Goal: Complete application form

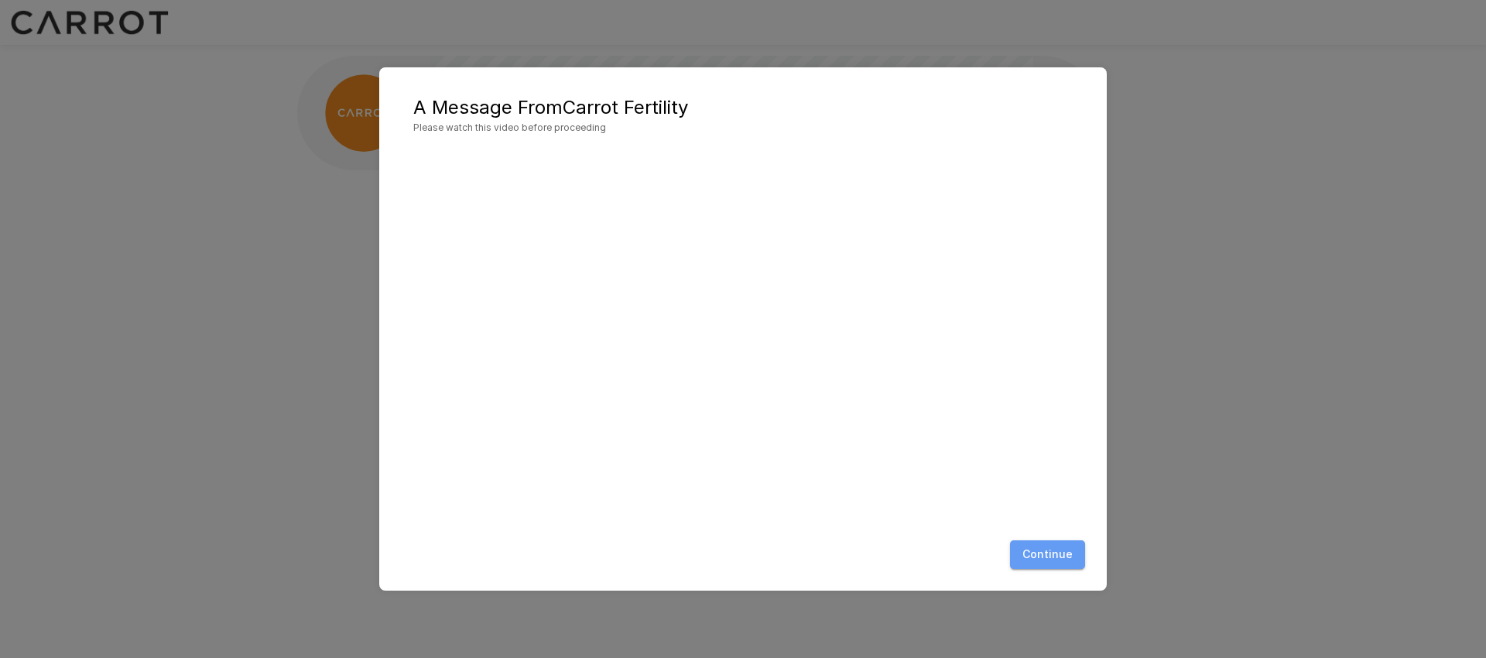
click at [1067, 553] on button "Continue" at bounding box center [1047, 554] width 75 height 29
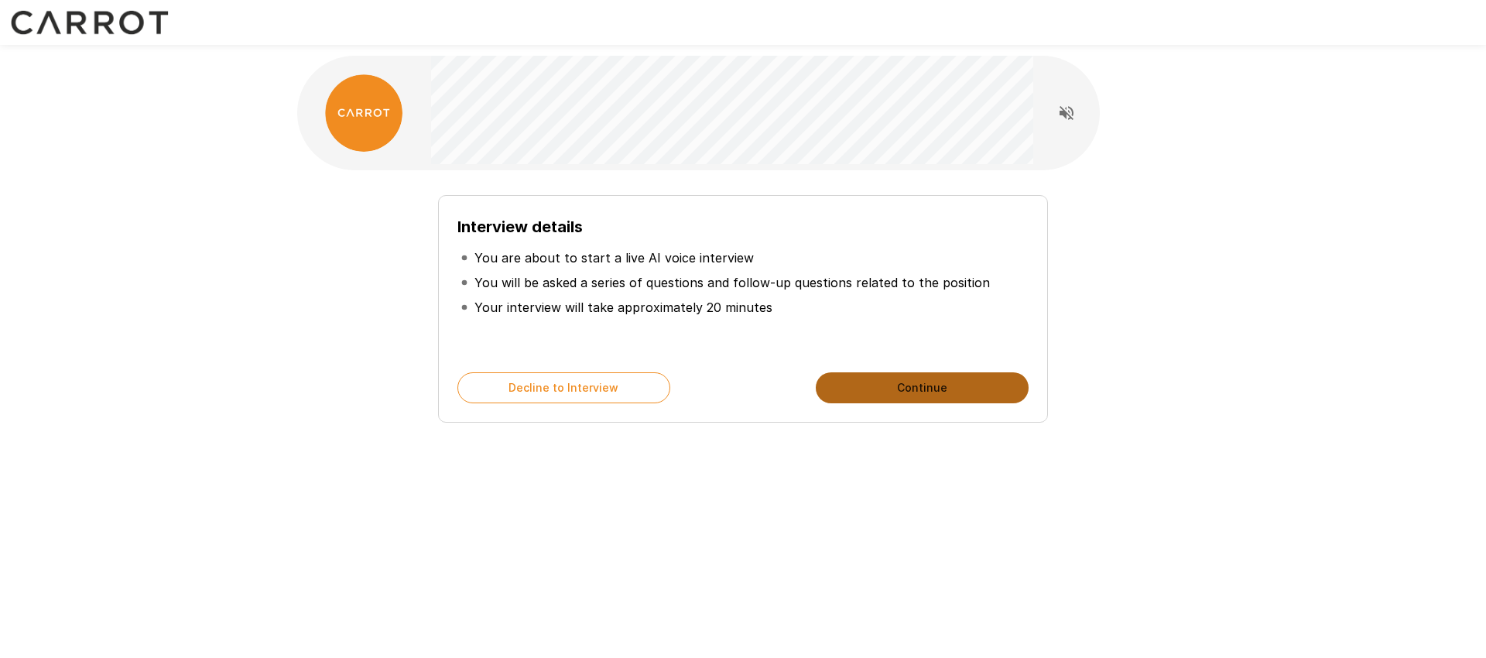
click at [897, 377] on button "Continue" at bounding box center [922, 387] width 213 height 31
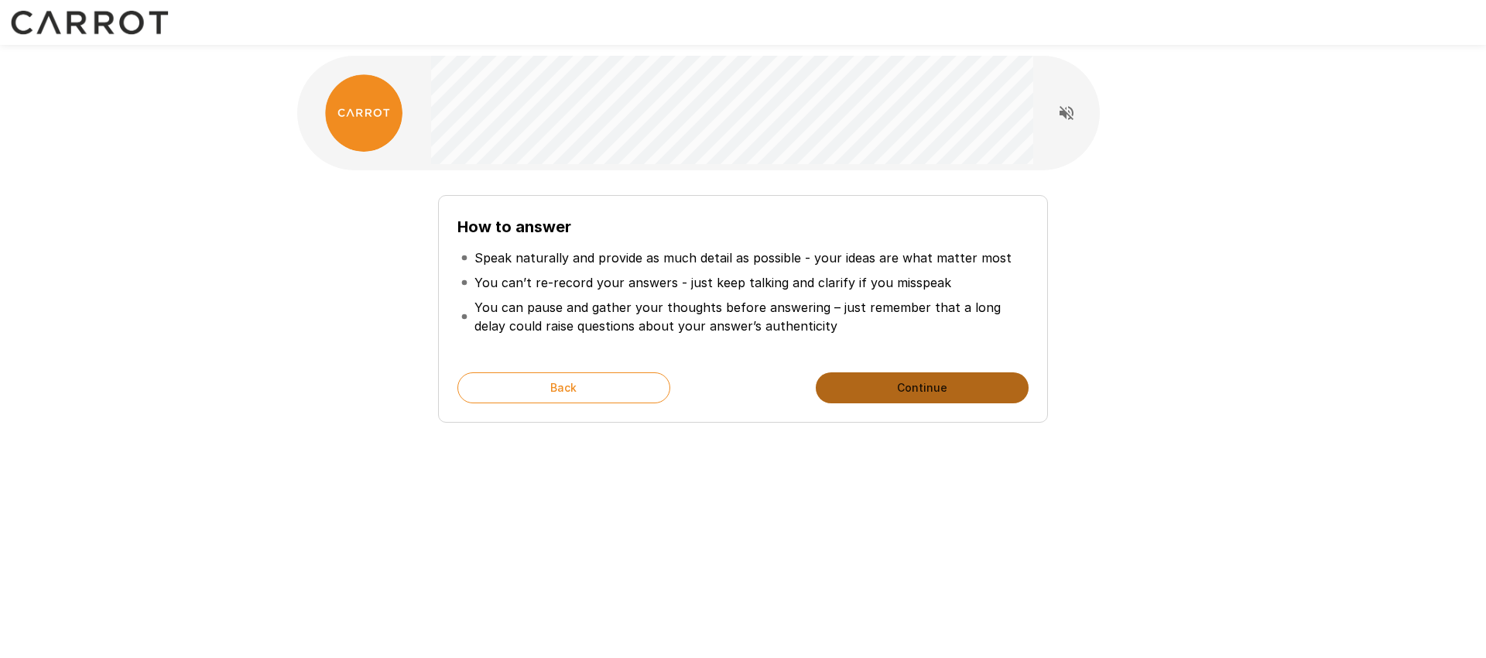
click at [899, 378] on button "Continue" at bounding box center [922, 387] width 213 height 31
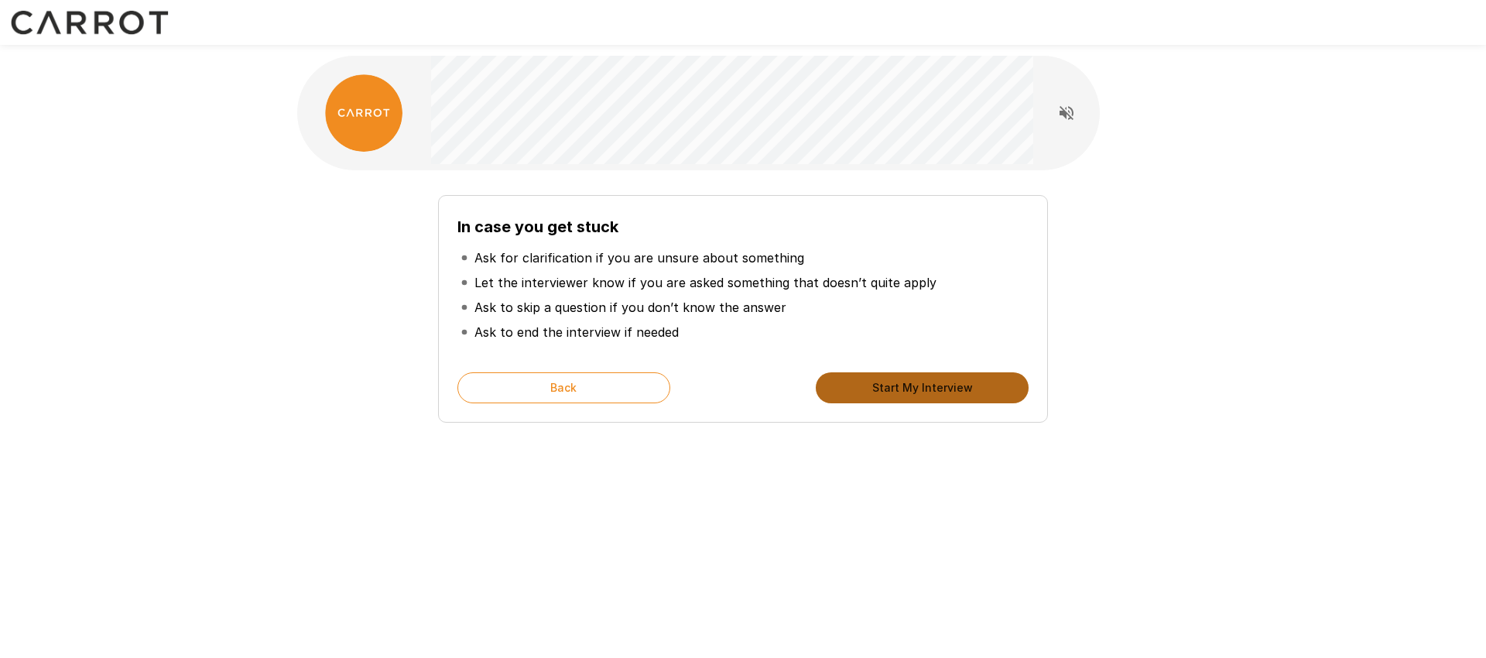
click at [869, 382] on button "Start My Interview" at bounding box center [922, 387] width 213 height 31
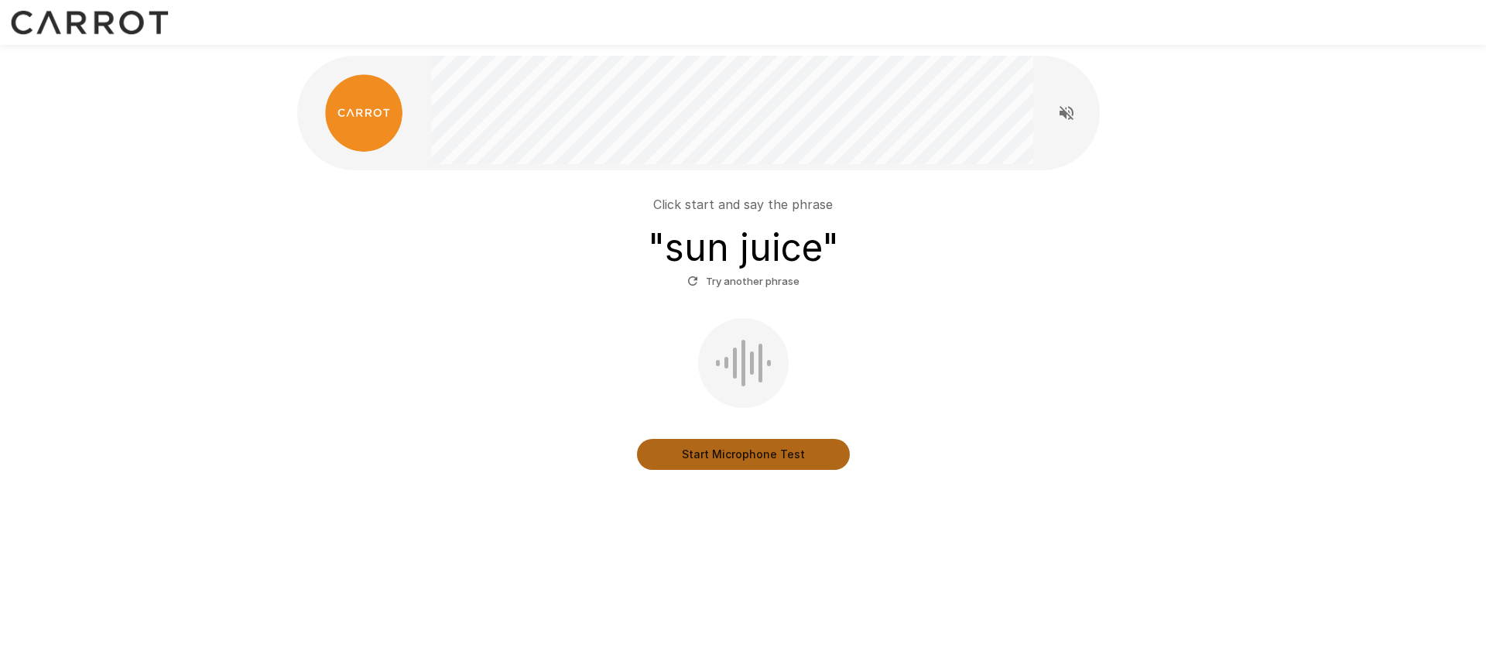
click at [737, 457] on button "Start Microphone Test" at bounding box center [743, 454] width 213 height 31
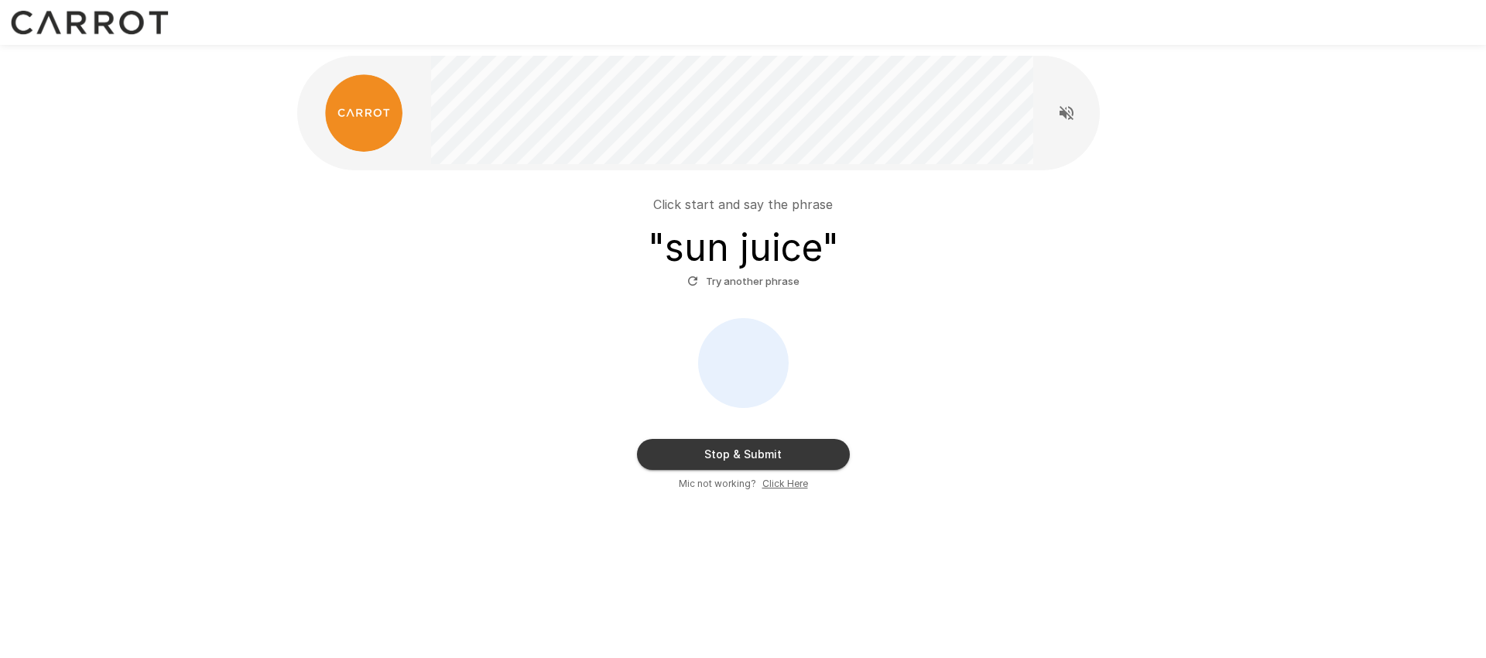
click at [741, 448] on button "Stop & Submit" at bounding box center [743, 454] width 213 height 31
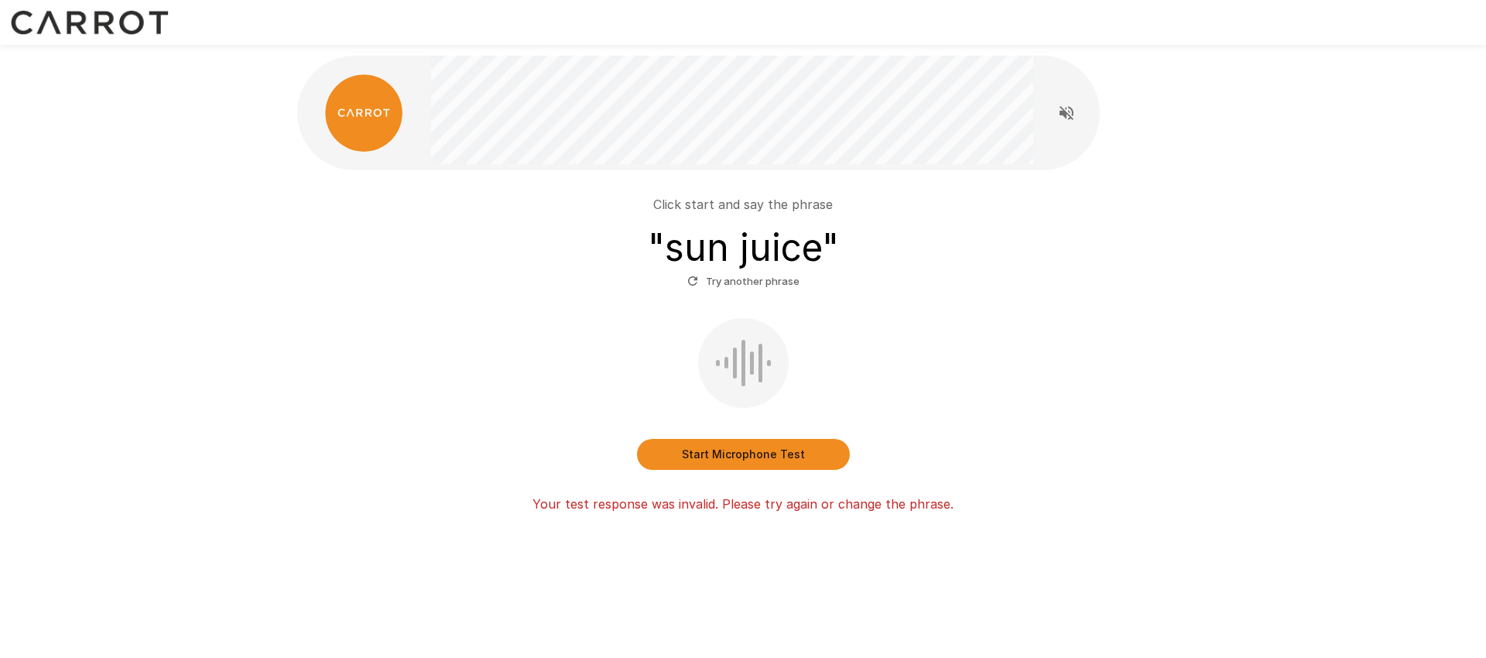
click at [737, 459] on button "Start Microphone Test" at bounding box center [743, 454] width 213 height 31
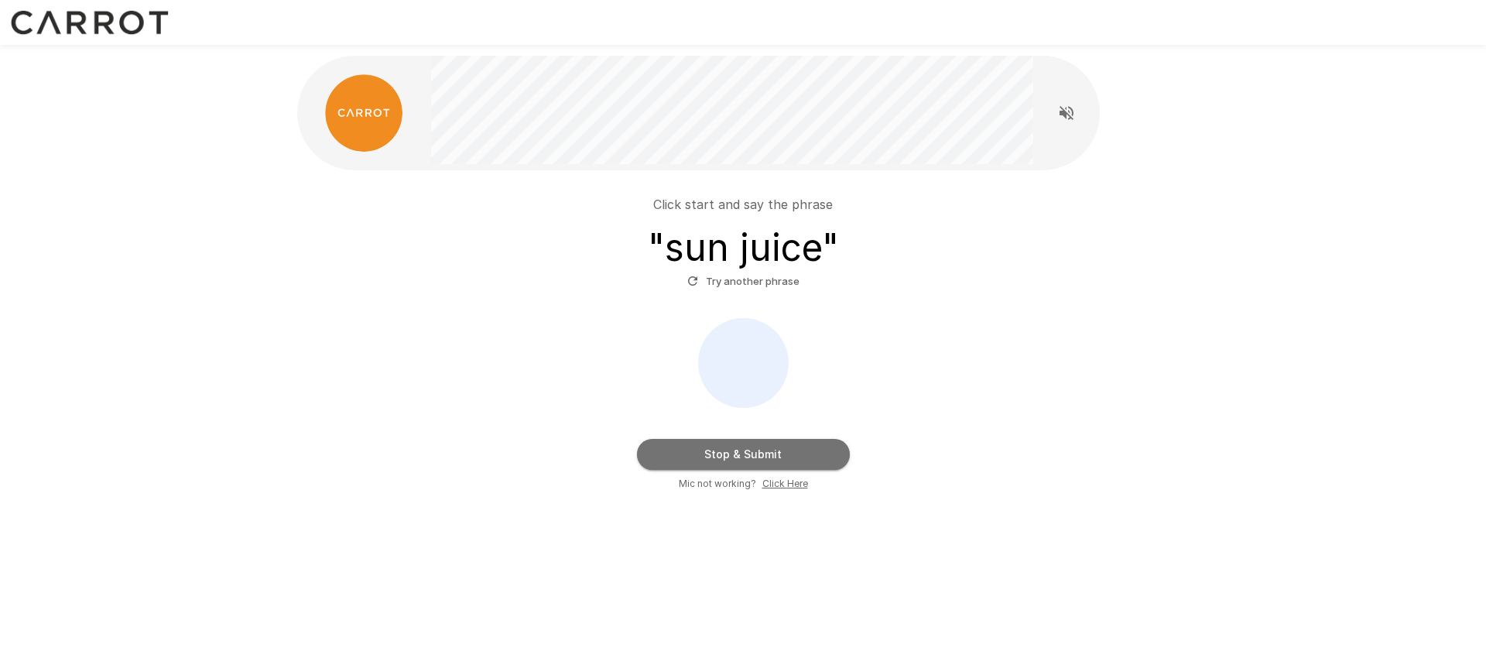
click at [741, 453] on button "Stop & Submit" at bounding box center [743, 454] width 213 height 31
click at [751, 452] on button "Stop & Submit" at bounding box center [743, 454] width 213 height 31
click at [786, 451] on button "Stop & Submit" at bounding box center [743, 454] width 213 height 31
click at [786, 487] on u "Click Here" at bounding box center [785, 484] width 46 height 12
click at [828, 453] on button "Stop & Submit" at bounding box center [743, 454] width 213 height 31
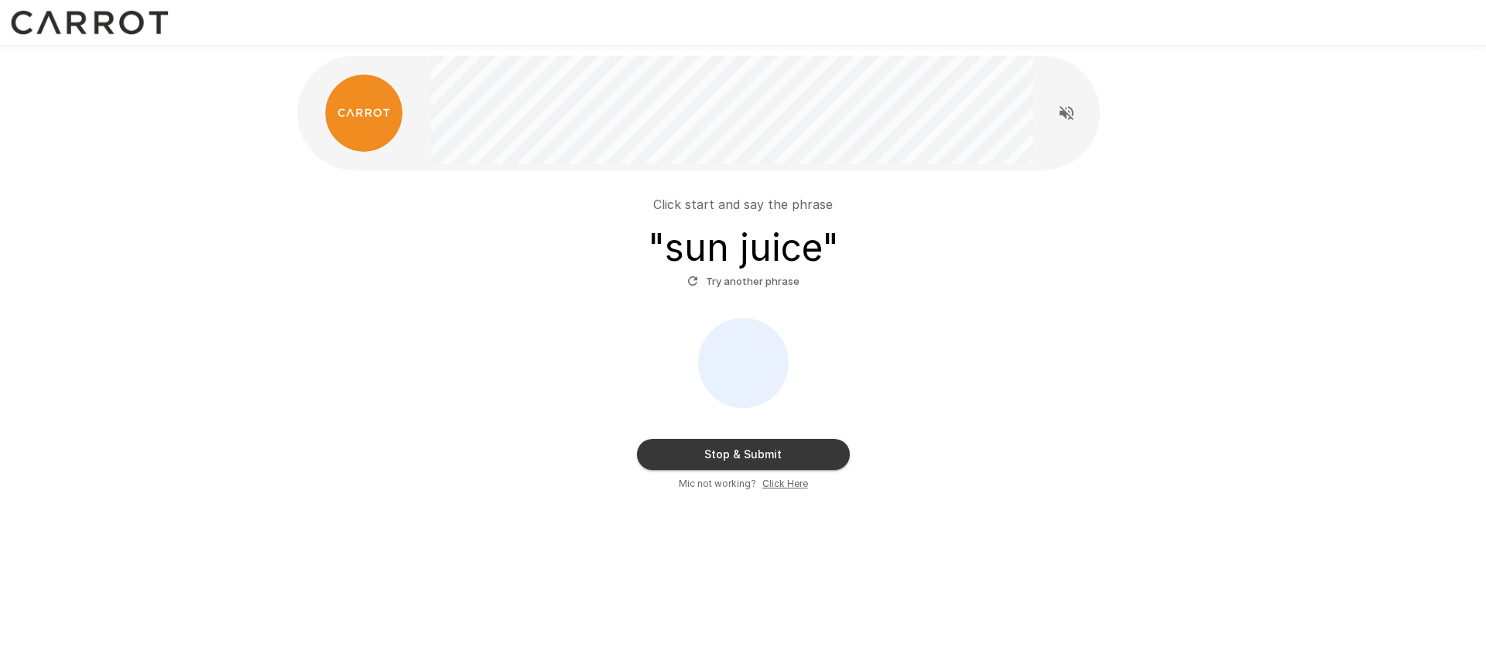
click at [784, 483] on u "Click Here" at bounding box center [785, 484] width 46 height 12
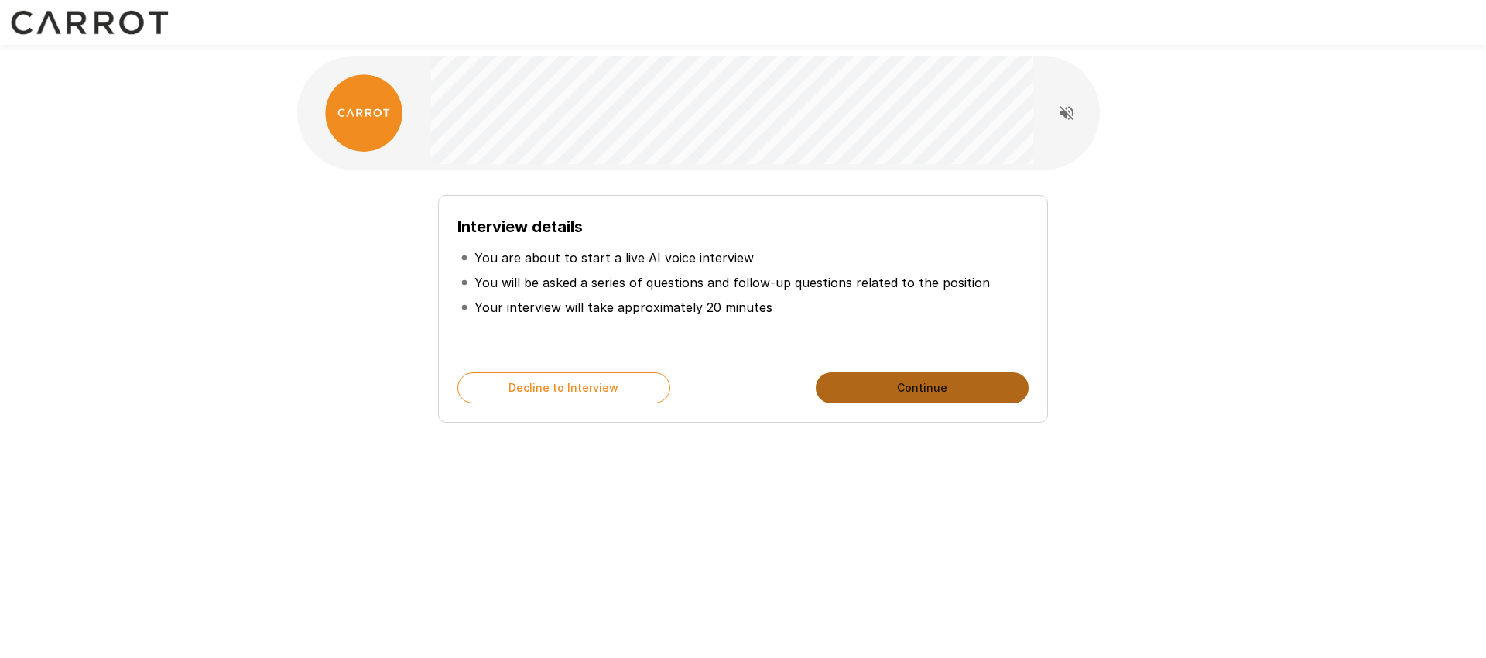
click at [887, 384] on button "Continue" at bounding box center [922, 387] width 213 height 31
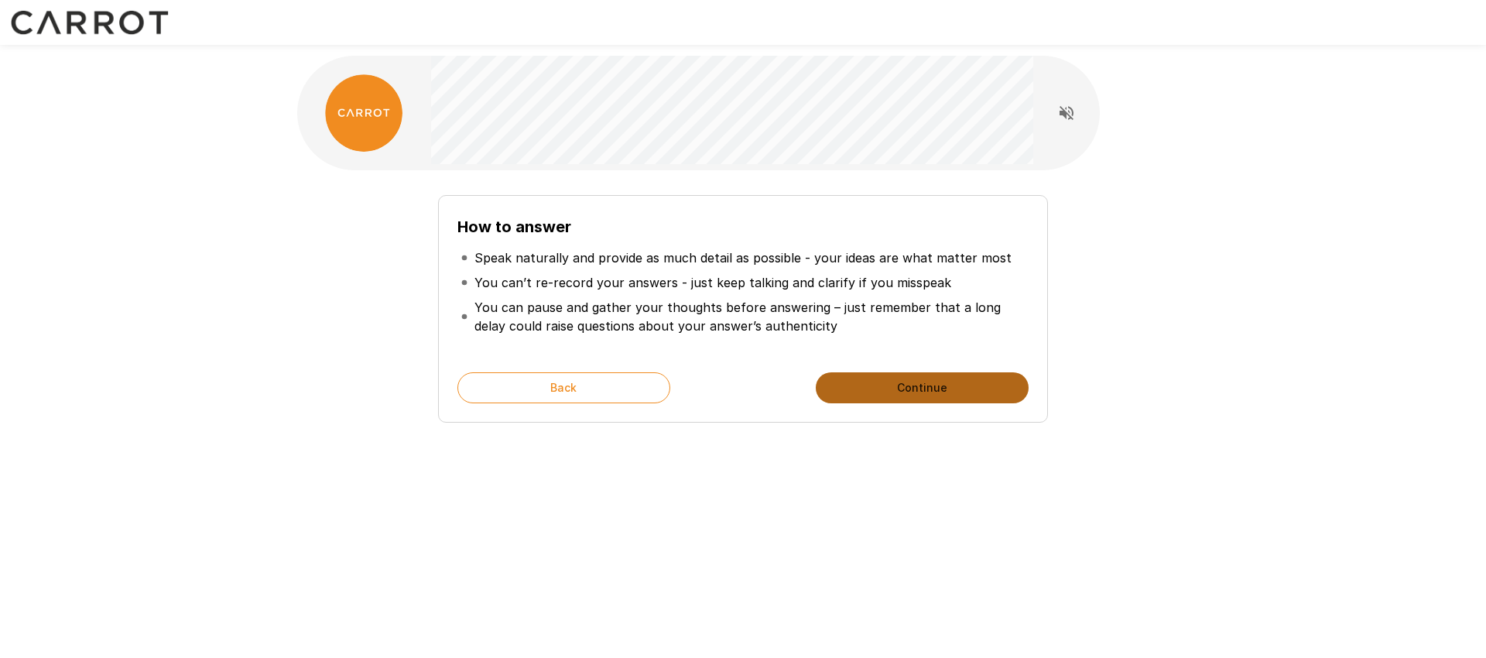
click at [887, 384] on button "Continue" at bounding box center [922, 387] width 213 height 31
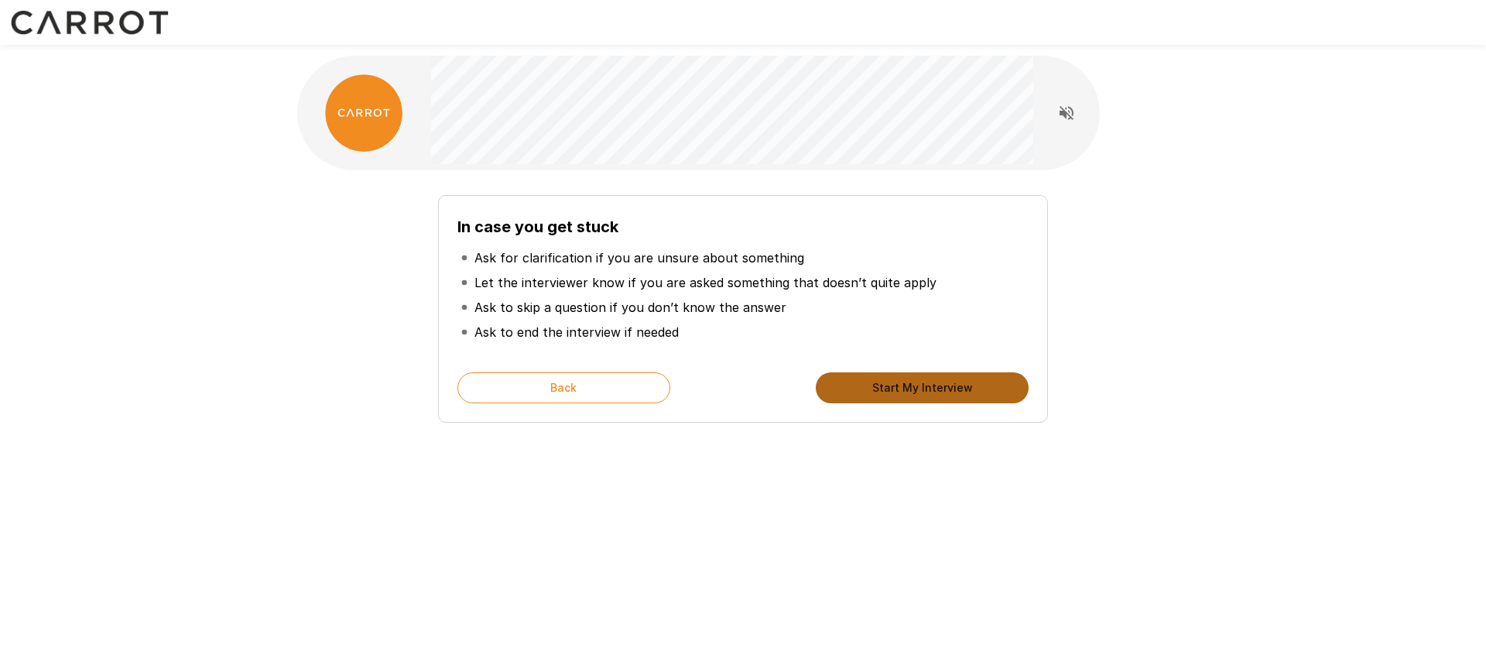
click at [887, 384] on button "Start My Interview" at bounding box center [922, 387] width 213 height 31
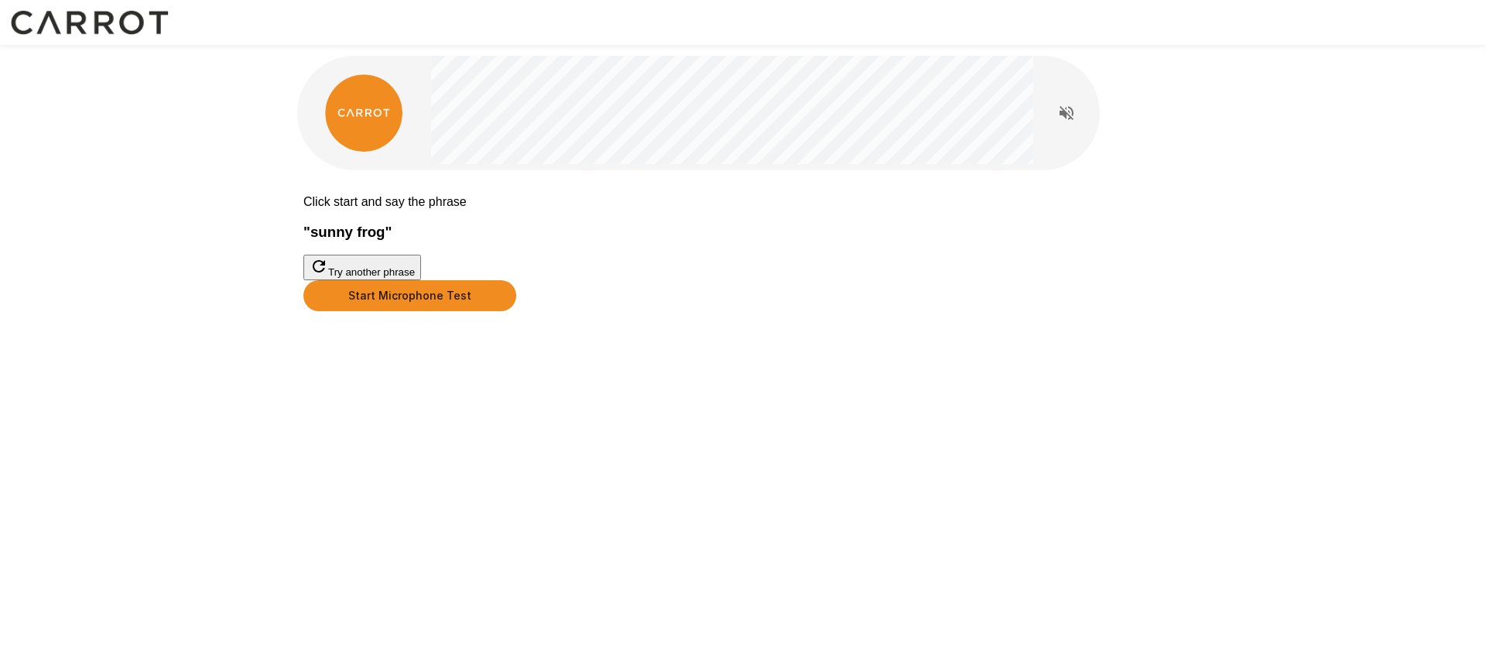
click at [516, 311] on button "Start Microphone Test" at bounding box center [409, 295] width 213 height 31
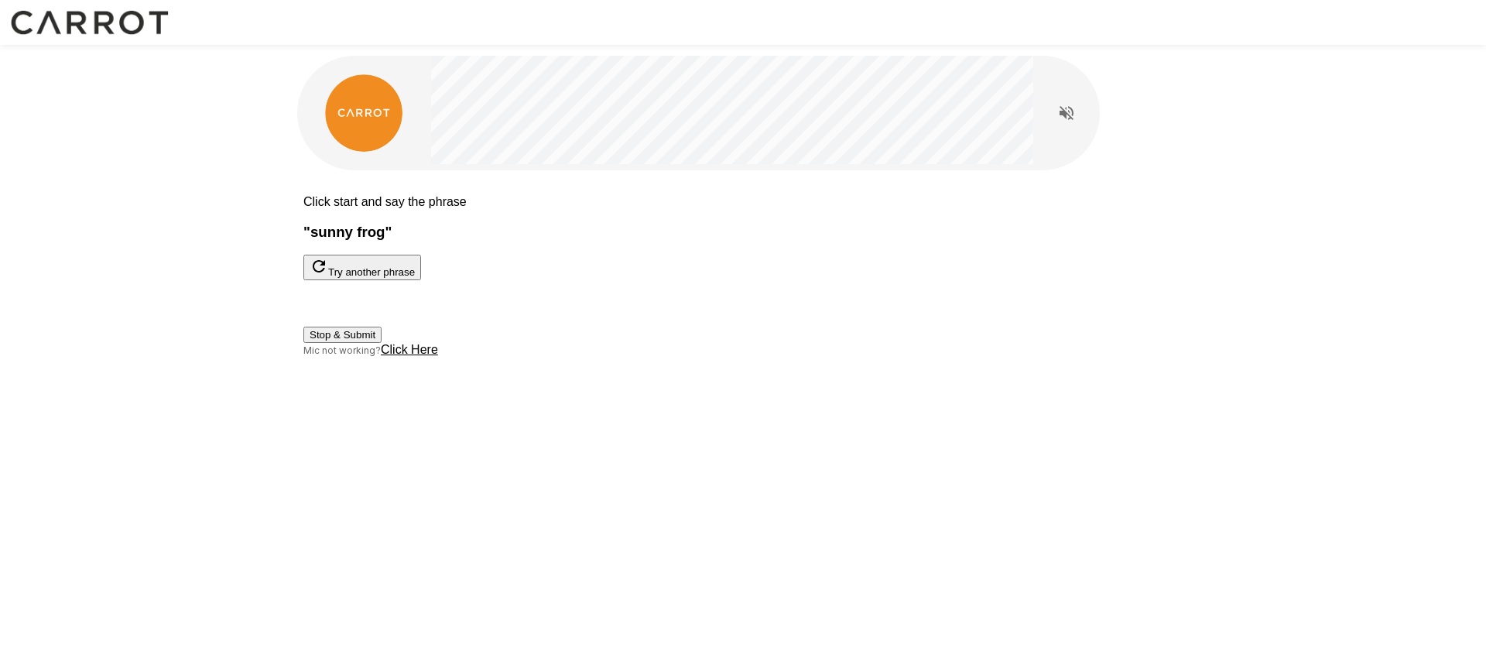
click at [382, 343] on button "Stop & Submit" at bounding box center [342, 335] width 78 height 16
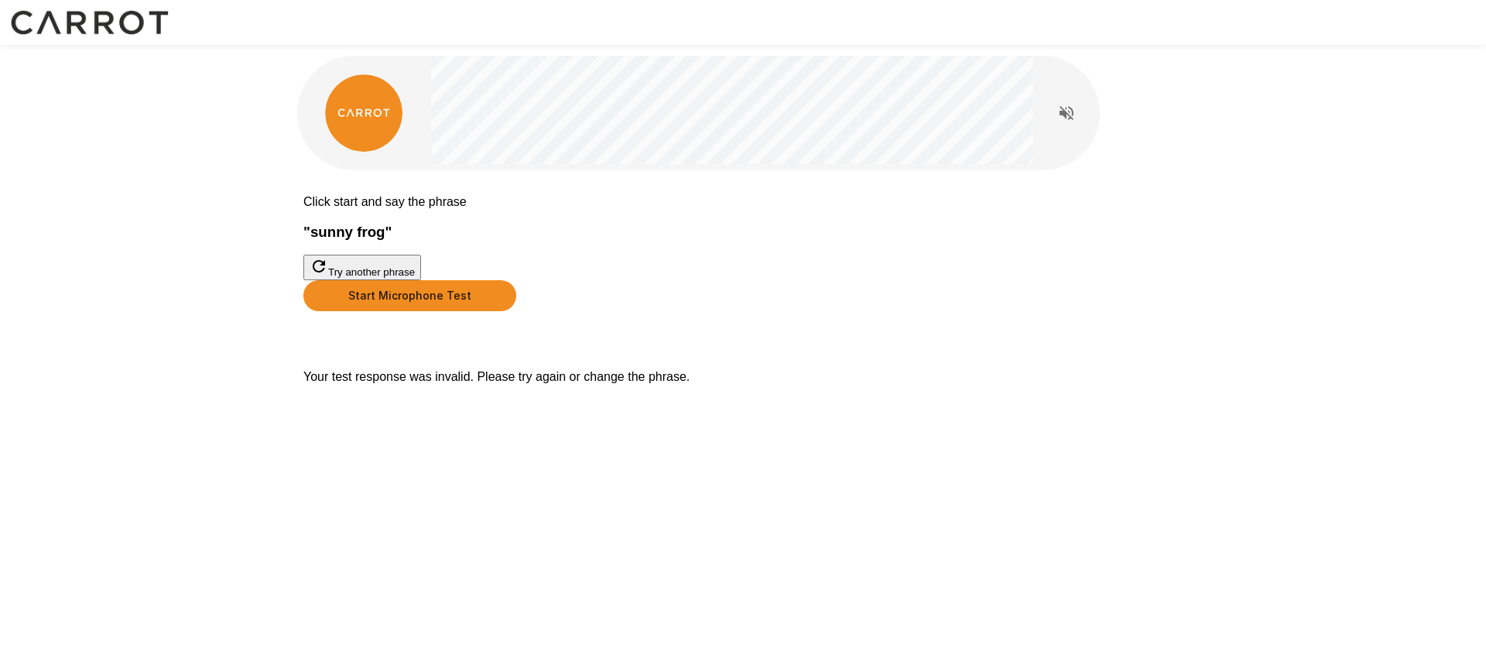
click at [421, 275] on button "Try another phrase" at bounding box center [362, 268] width 118 height 26
click at [516, 311] on button "Start Microphone Test" at bounding box center [409, 295] width 213 height 31
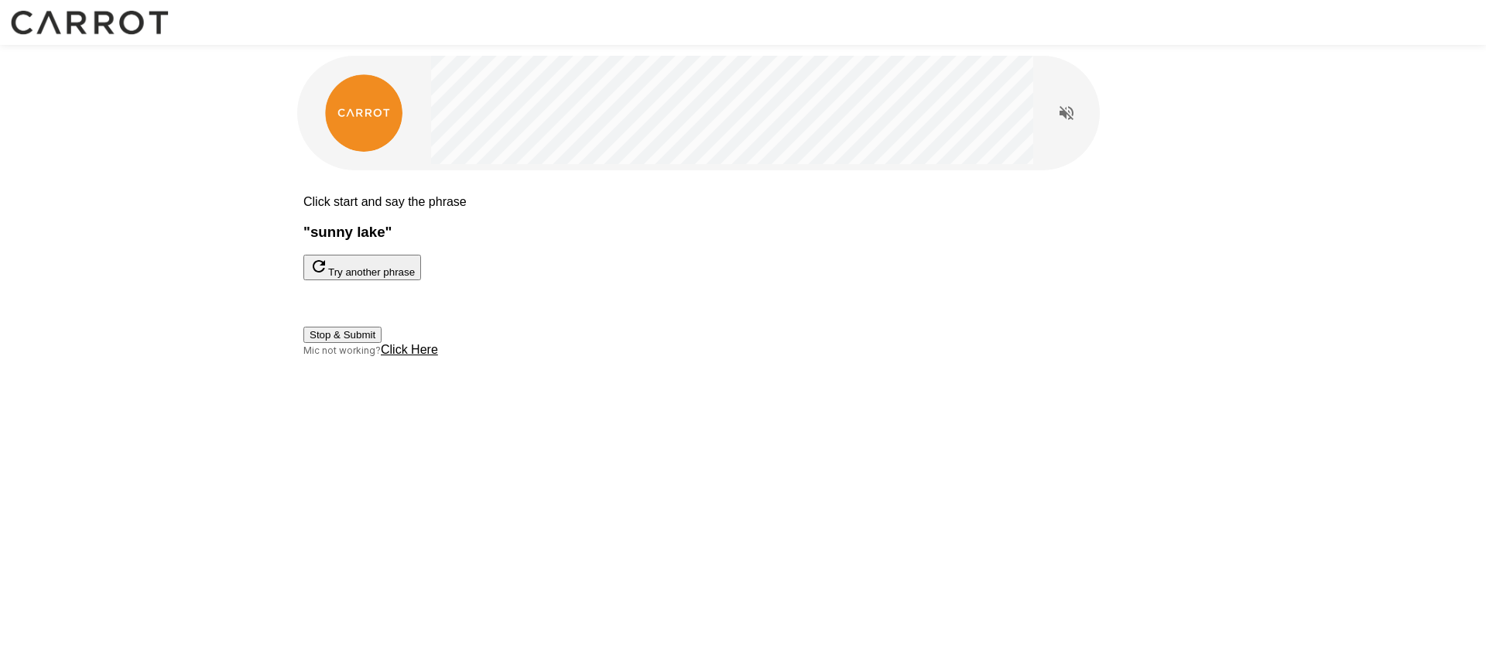
click at [382, 343] on button "Stop & Submit" at bounding box center [342, 335] width 78 height 16
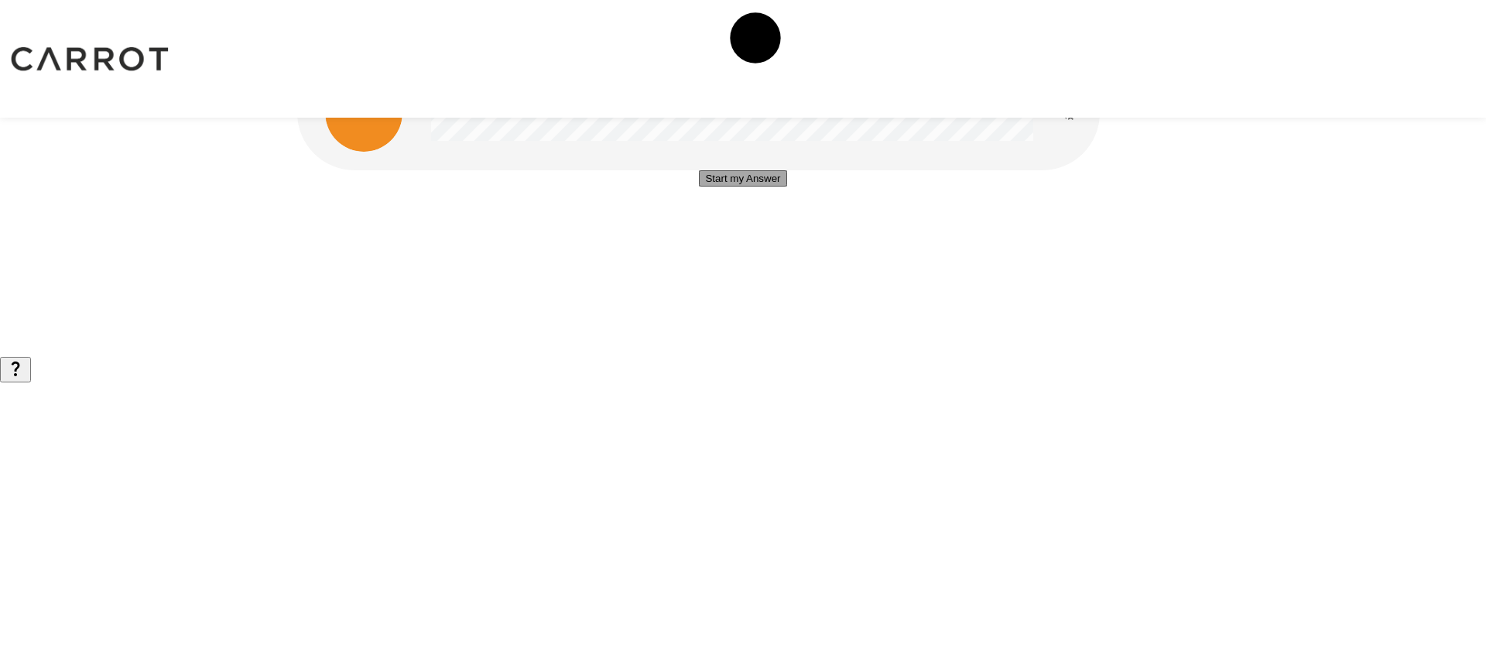
click at [754, 187] on button "Start my Answer" at bounding box center [742, 178] width 87 height 16
click at [754, 233] on button "Stop & Submit" at bounding box center [743, 225] width 78 height 16
click at [782, 187] on button "Start my Answer" at bounding box center [742, 178] width 87 height 16
click at [782, 233] on button "Stop & Submit" at bounding box center [743, 225] width 78 height 16
click at [776, 187] on button "Start my Answer" at bounding box center [742, 178] width 87 height 16
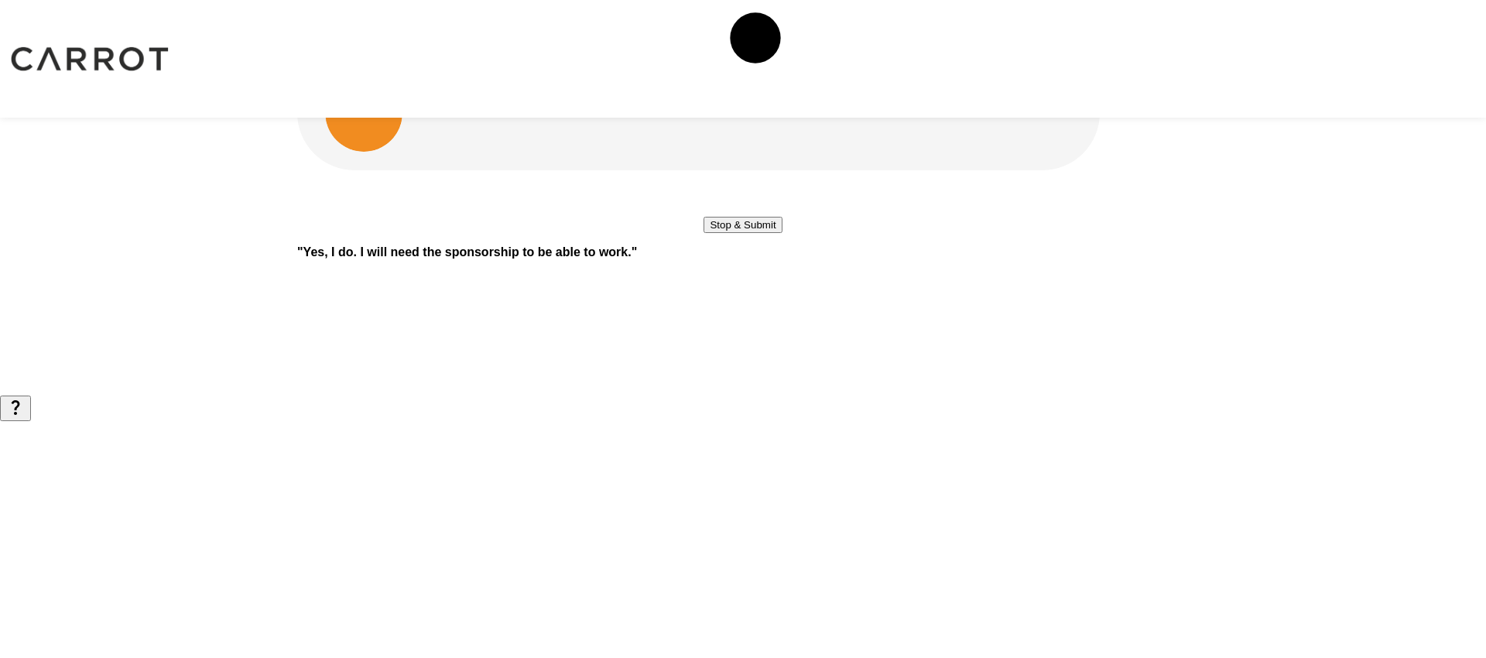
click at [776, 233] on button "Stop & Submit" at bounding box center [743, 225] width 78 height 16
click at [763, 187] on button "Start my Answer" at bounding box center [742, 178] width 87 height 16
click at [763, 233] on button "Stop & Submit" at bounding box center [743, 225] width 78 height 16
click at [763, 187] on button "Start my Answer" at bounding box center [742, 178] width 87 height 16
click at [763, 233] on button "Stop & Submit" at bounding box center [743, 225] width 78 height 16
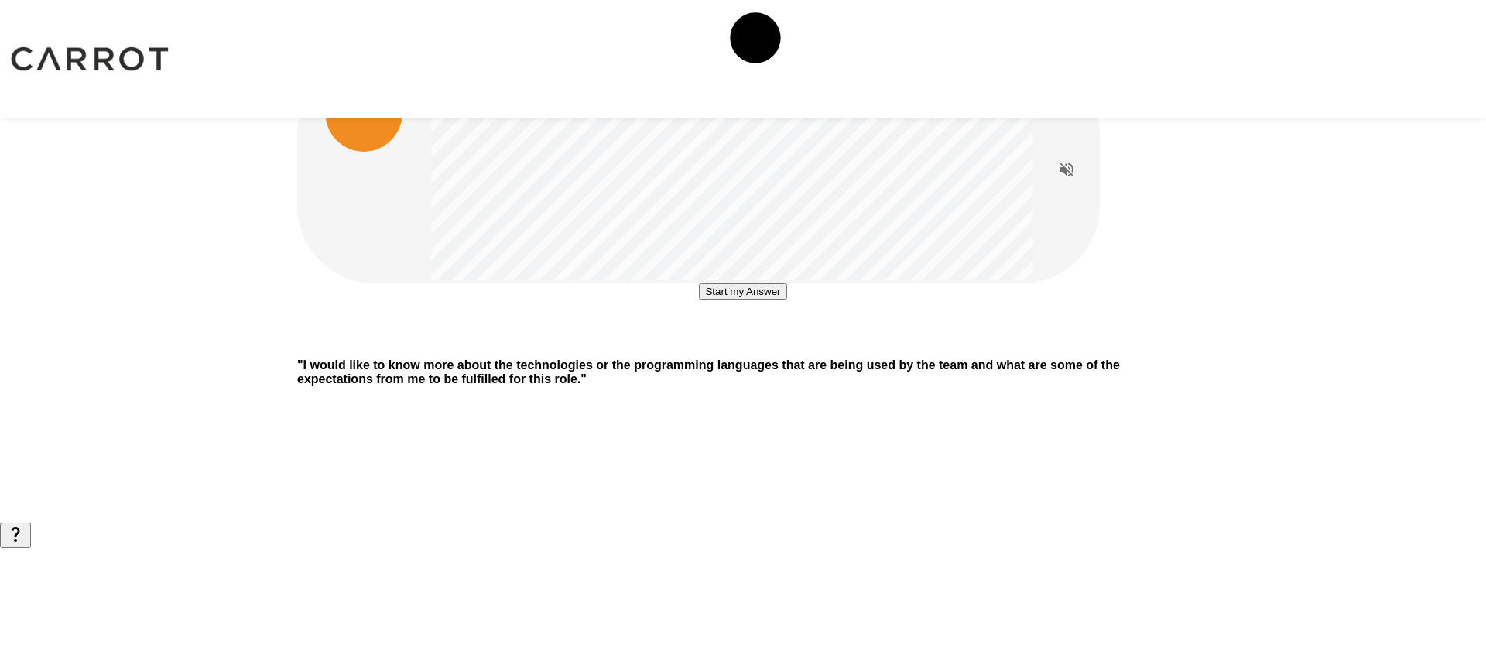
click at [699, 300] on button "Start my Answer" at bounding box center [742, 291] width 87 height 16
click at [717, 346] on button "Stop & Submit" at bounding box center [743, 338] width 78 height 16
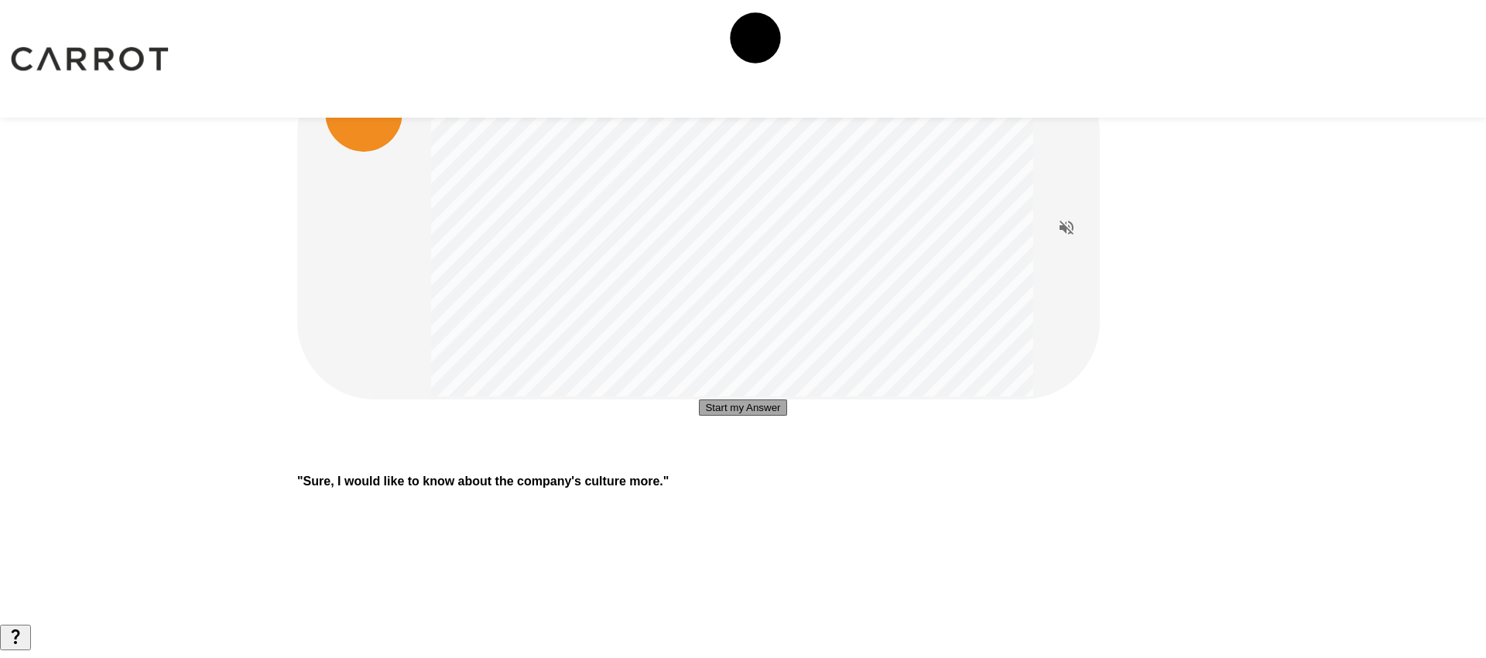
click at [758, 416] on button "Start my Answer" at bounding box center [742, 407] width 87 height 16
click at [767, 462] on button "Stop & Submit" at bounding box center [743, 454] width 78 height 16
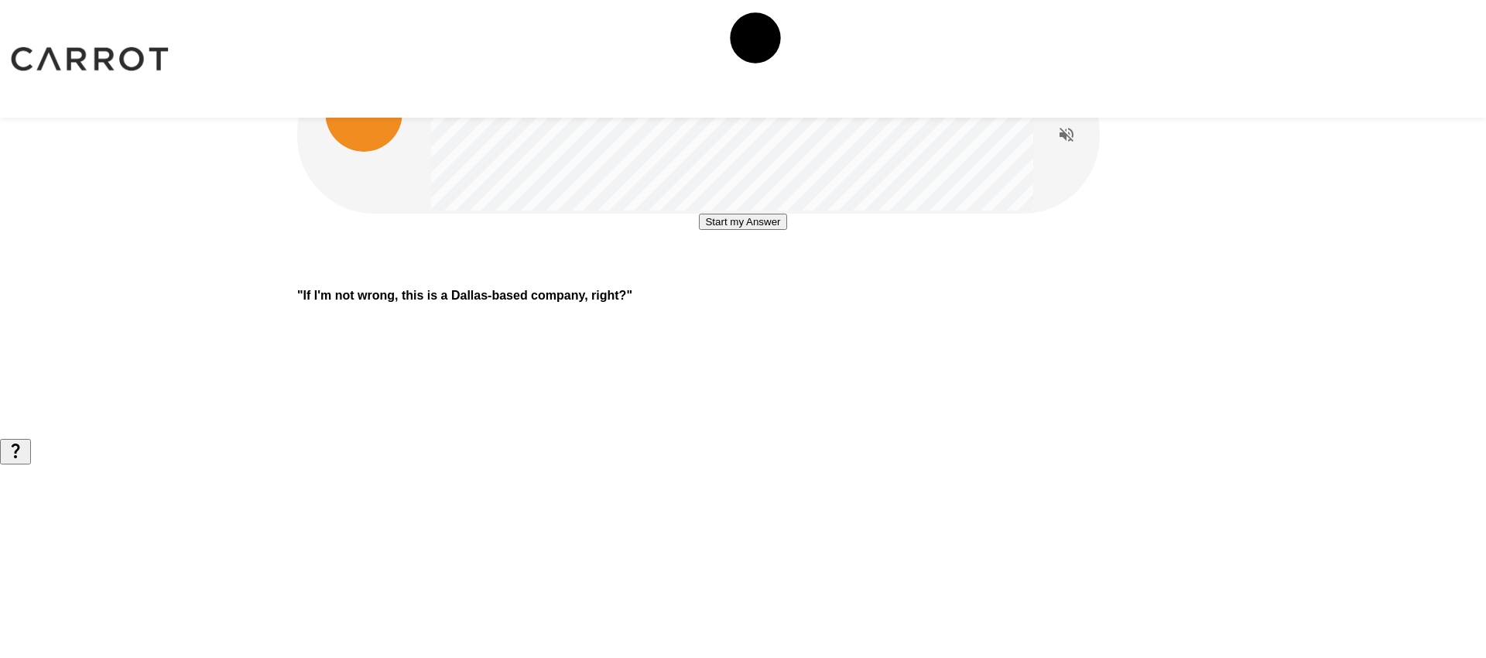
click at [786, 230] on button "Start my Answer" at bounding box center [742, 222] width 87 height 16
click at [782, 276] on button "Stop & Submit" at bounding box center [743, 268] width 78 height 16
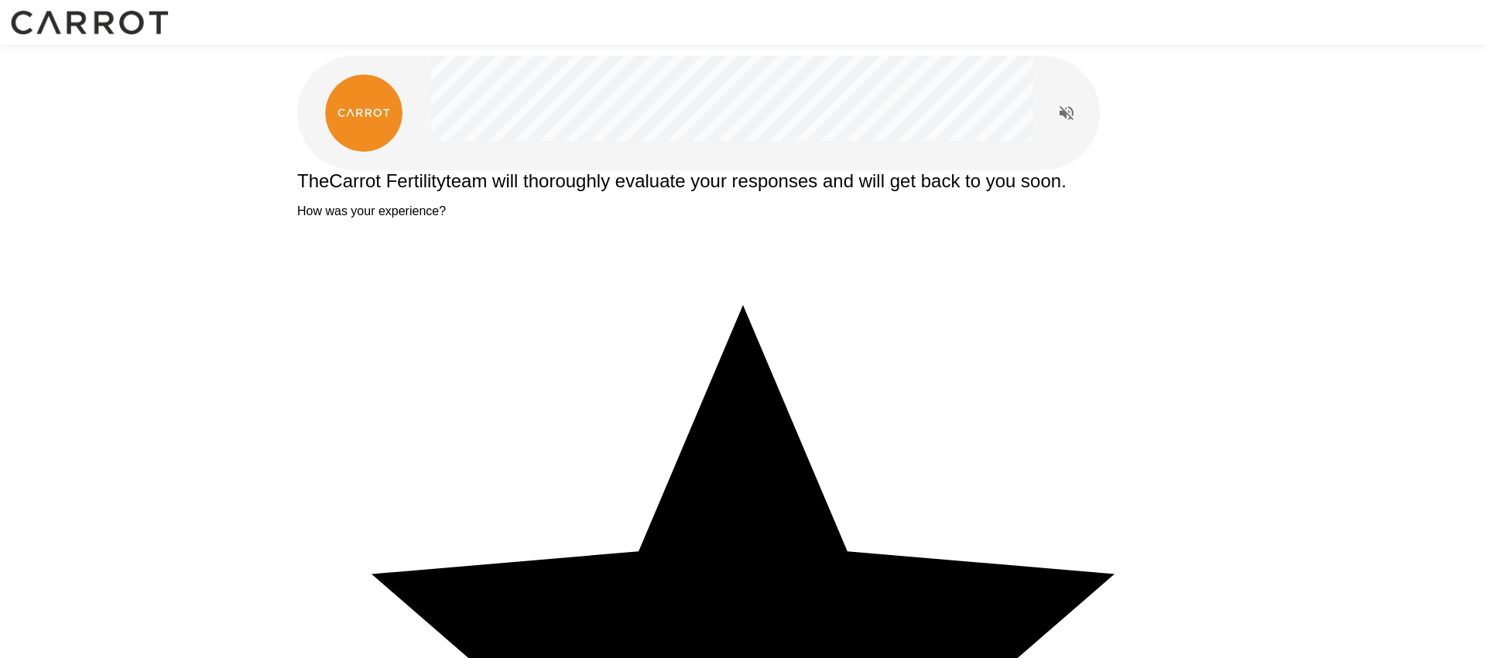
type textarea "*"
